Goal: Task Accomplishment & Management: Manage account settings

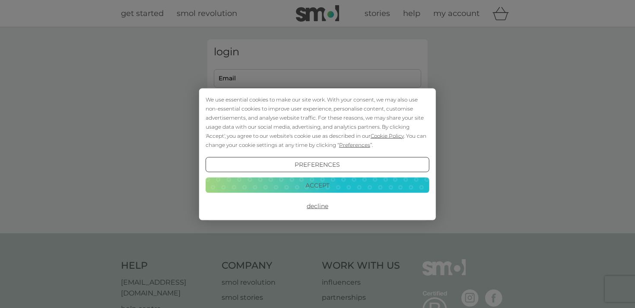
type input "[PERSON_NAME][EMAIL_ADDRESS][PERSON_NAME][DOMAIN_NAME]"
click at [320, 210] on button "Decline" at bounding box center [318, 206] width 224 height 16
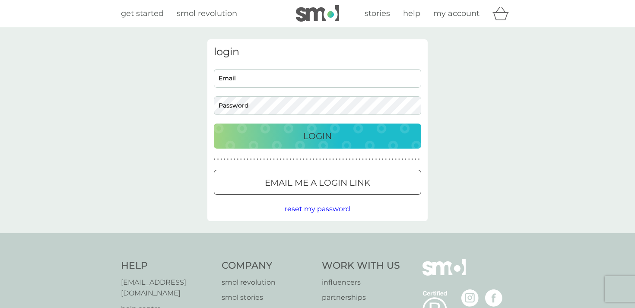
type input "[PERSON_NAME][EMAIL_ADDRESS][PERSON_NAME][DOMAIN_NAME]"
click at [347, 136] on div "Login" at bounding box center [318, 136] width 190 height 14
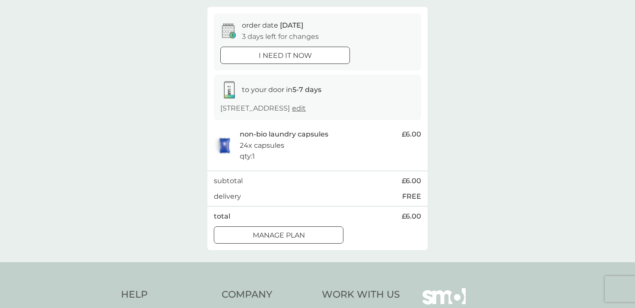
scroll to position [98, 0]
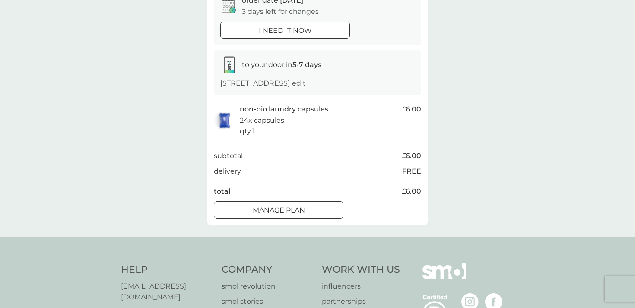
click at [271, 216] on p "Manage plan" at bounding box center [279, 210] width 52 height 11
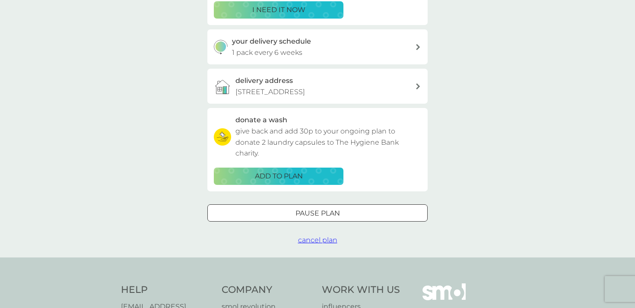
scroll to position [185, 0]
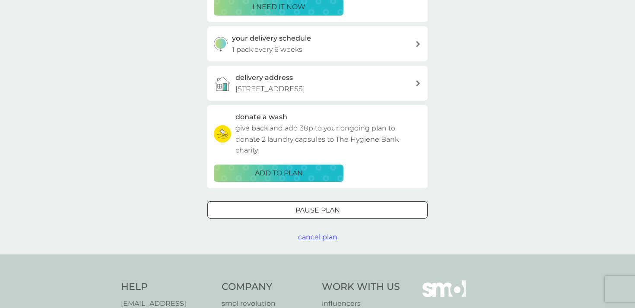
click at [318, 241] on span "cancel plan" at bounding box center [317, 237] width 39 height 8
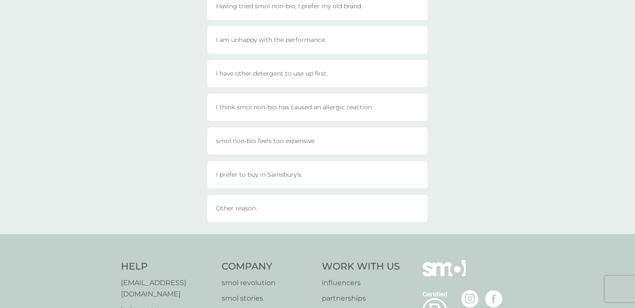
scroll to position [254, 0]
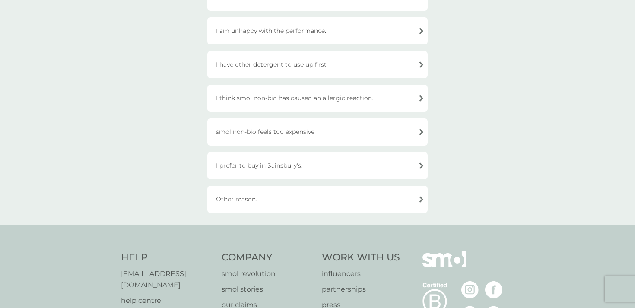
click at [279, 169] on div "I prefer to buy in Sainsbury's." at bounding box center [317, 165] width 220 height 27
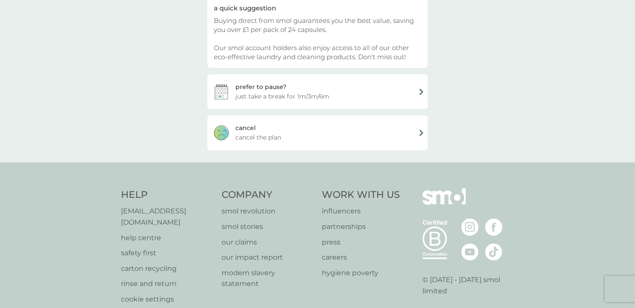
scroll to position [84, 0]
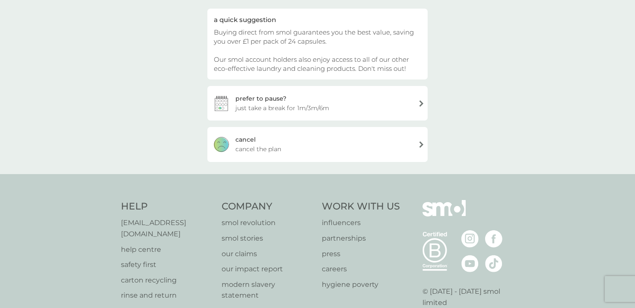
click at [286, 154] on div "[PERSON_NAME] the plan" at bounding box center [317, 144] width 220 height 35
